Goal: Task Accomplishment & Management: Manage account settings

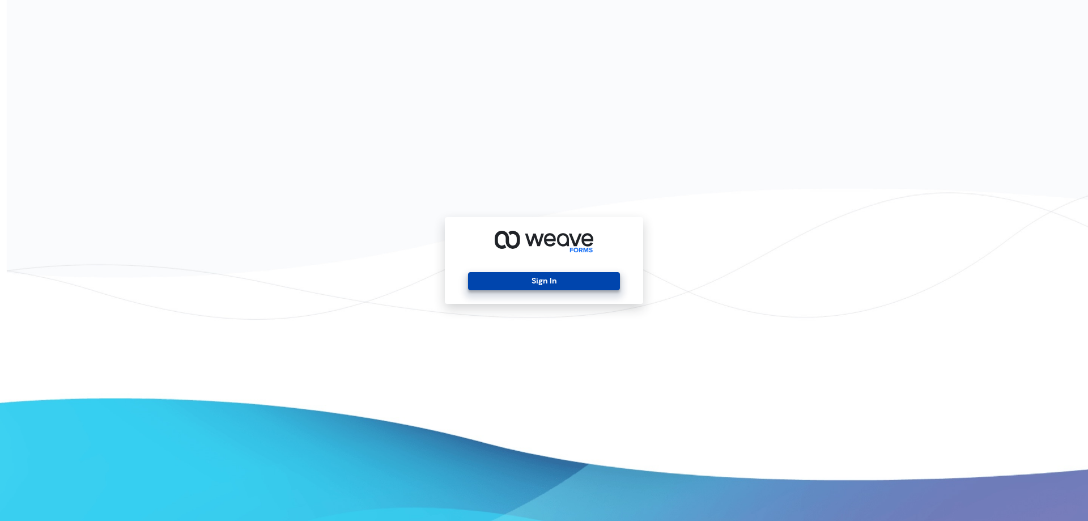
click at [503, 275] on button "Sign In" at bounding box center [543, 281] width 151 height 18
